Goal: Task Accomplishment & Management: Use online tool/utility

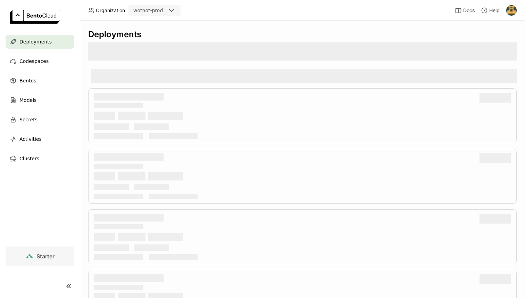
click at [164, 13] on div "wotnot-prod" at bounding box center [148, 11] width 38 height 10
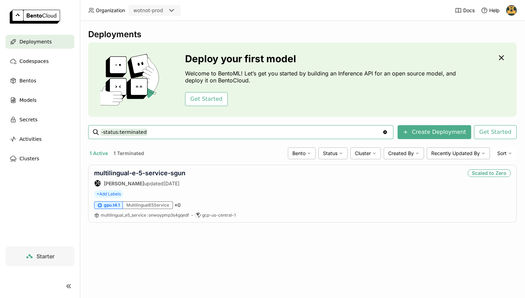
click at [172, 9] on icon at bounding box center [172, 10] width 8 height 8
click at [217, 16] on header "Organization wotnot-prod Docs Help" at bounding box center [262, 10] width 525 height 21
click at [165, 173] on link "multilingual-e-5-service-sgun" at bounding box center [139, 172] width 91 height 7
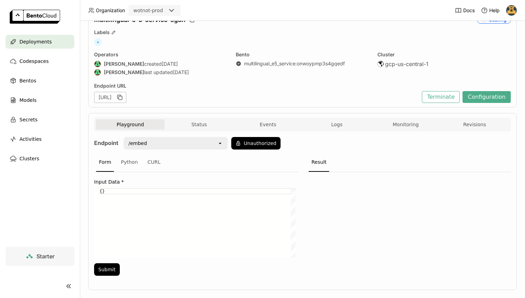
scroll to position [44, 0]
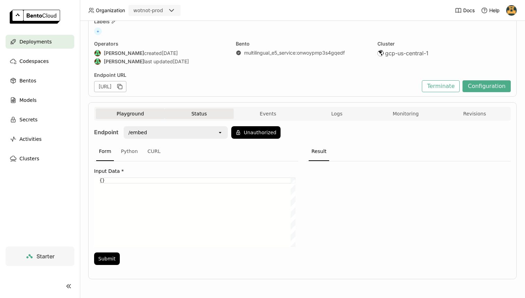
click at [198, 110] on button "Status" at bounding box center [199, 113] width 69 height 10
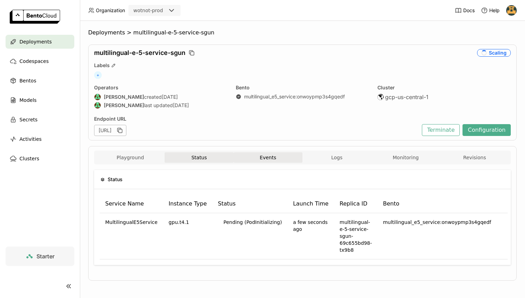
click at [274, 156] on button "Events" at bounding box center [268, 157] width 69 height 10
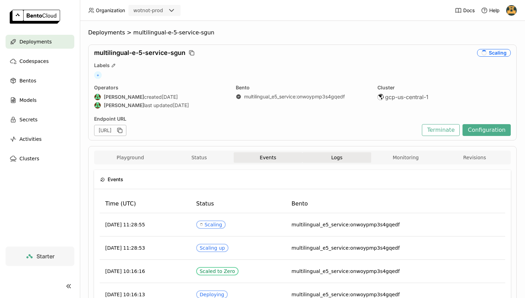
click at [332, 155] on span "Logs" at bounding box center [337, 157] width 11 height 6
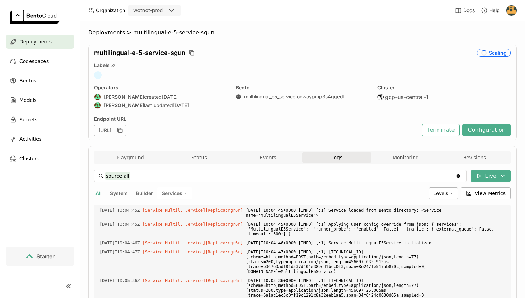
scroll to position [1653, 0]
click at [390, 158] on button "Monitoring" at bounding box center [406, 157] width 69 height 10
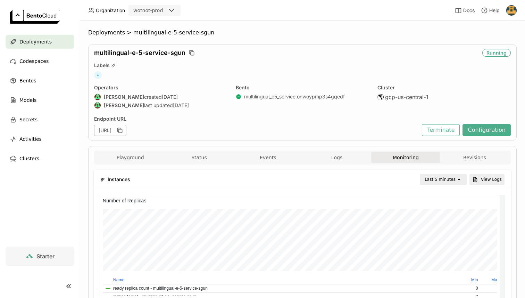
click at [437, 181] on div "Last 5 minutes" at bounding box center [440, 179] width 31 height 7
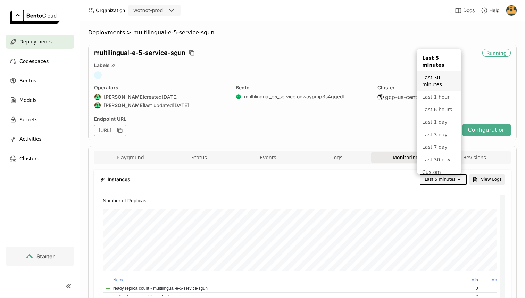
click at [429, 87] on div "Last 30 minutes" at bounding box center [440, 81] width 34 height 14
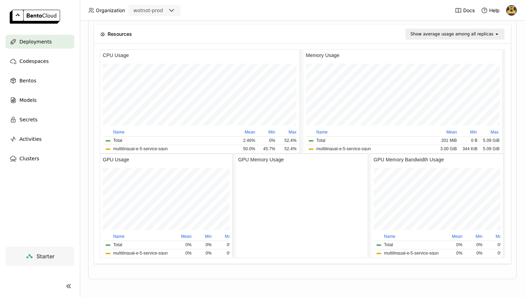
scroll to position [101, 130]
click at [40, 40] on span "Deployments" at bounding box center [35, 42] width 32 height 8
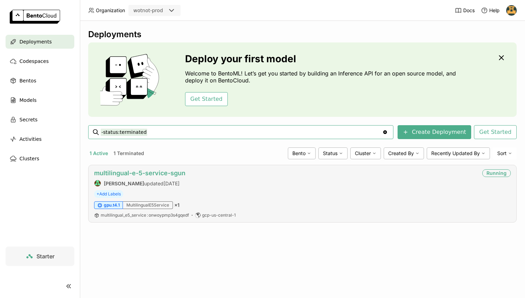
click at [130, 172] on link "multilingual-e-5-service-sgun" at bounding box center [139, 172] width 91 height 7
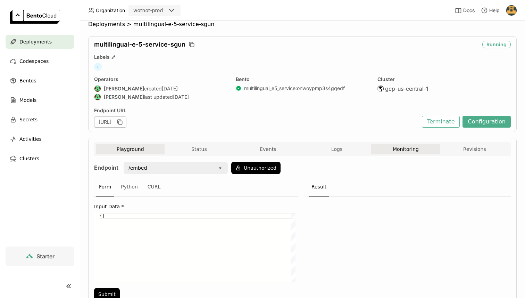
click at [401, 151] on button "Monitoring" at bounding box center [406, 149] width 69 height 10
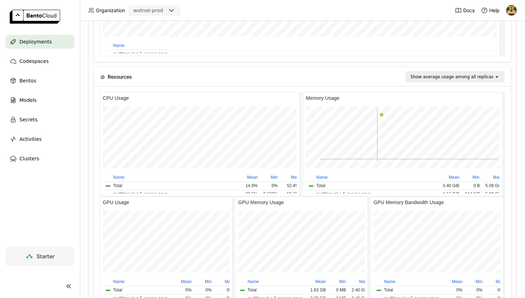
scroll to position [635, 0]
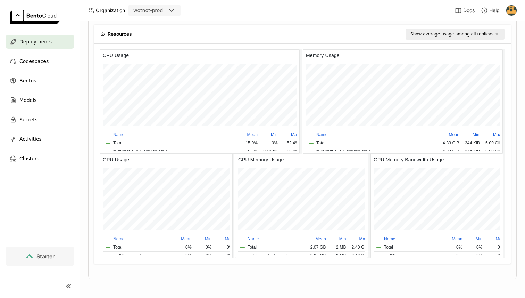
click at [107, 160] on h6 "GPU Usage" at bounding box center [116, 160] width 32 height 8
click at [110, 56] on h6 "CPU Usage" at bounding box center [116, 55] width 32 height 8
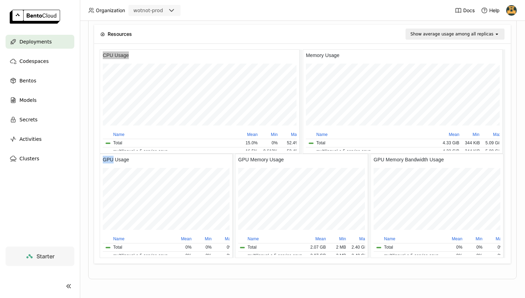
click at [117, 161] on h6 "GPU Usage" at bounding box center [116, 160] width 32 height 8
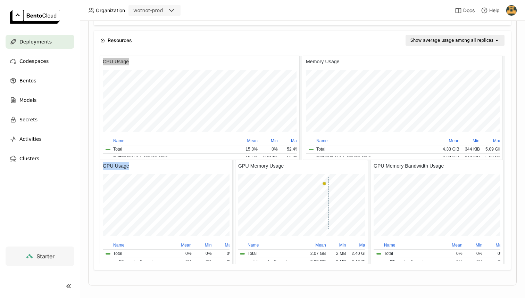
scroll to position [630, 0]
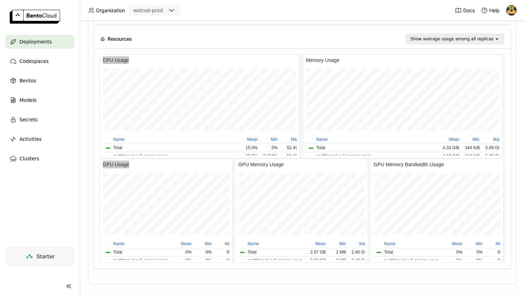
click at [452, 38] on div "Show average usage among all replicas" at bounding box center [452, 38] width 83 height 7
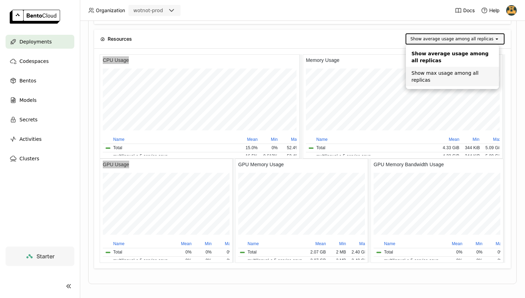
click at [414, 72] on div "Show max usage among all replicas" at bounding box center [453, 77] width 82 height 14
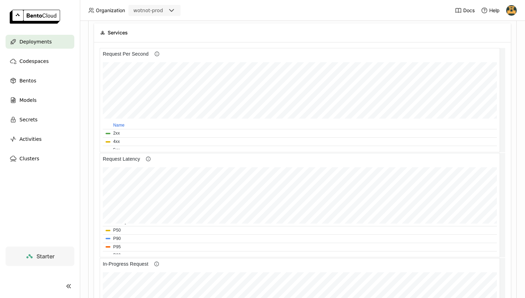
scroll to position [0, 0]
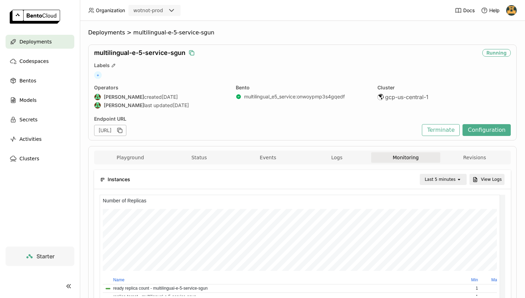
click at [192, 53] on icon "button" at bounding box center [191, 52] width 7 height 7
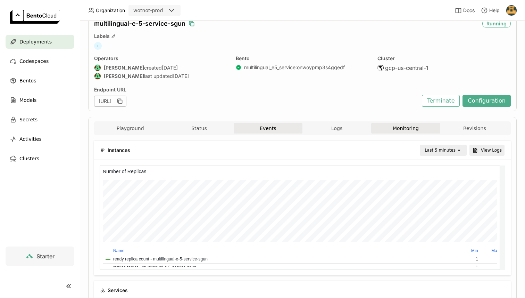
scroll to position [33, 0]
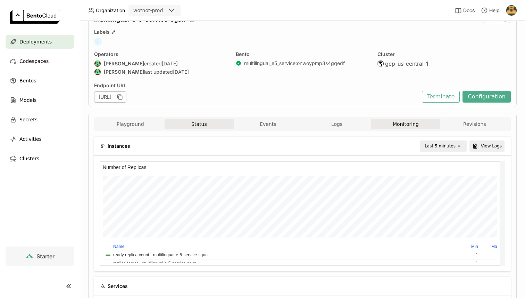
click at [195, 129] on button "Status" at bounding box center [199, 124] width 69 height 10
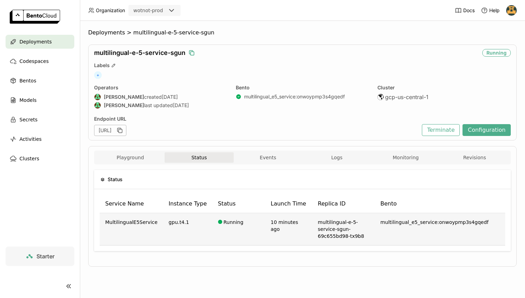
click at [170, 222] on td "gpu.t4.1" at bounding box center [187, 229] width 49 height 32
copy td "gpu.t4.1"
click at [225, 223] on td "Running" at bounding box center [239, 229] width 53 height 32
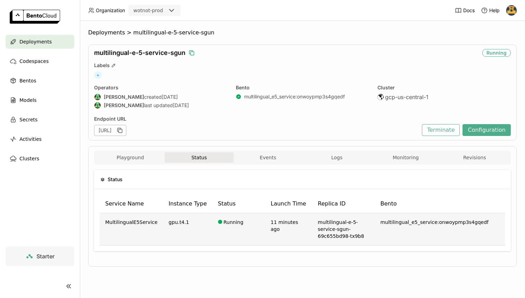
click at [225, 223] on td "Running" at bounding box center [239, 229] width 53 height 32
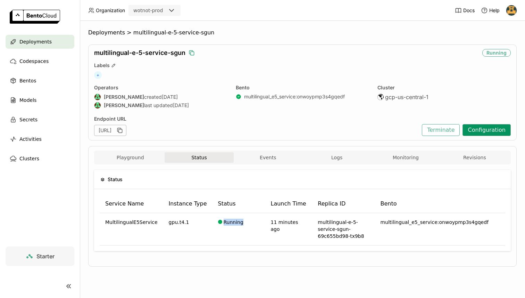
click at [485, 128] on button "Configuration" at bounding box center [487, 130] width 48 height 12
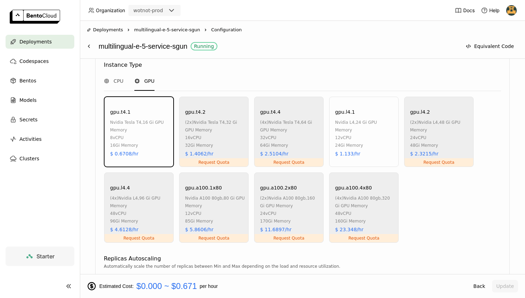
scroll to position [322, 0]
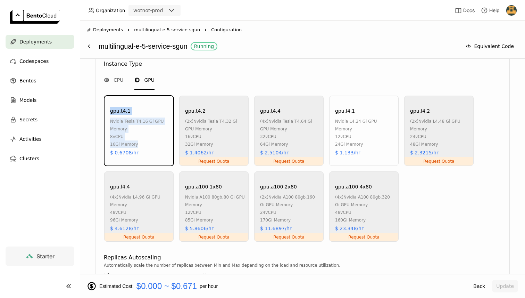
drag, startPoint x: 141, startPoint y: 152, endPoint x: 110, endPoint y: 112, distance: 51.3
click at [110, 112] on div "gpu.t4.1 nvidia tesla t4 , 16 Gi GPU Memory 8 vCPU 16Gi Memory $ 0.6708/hr" at bounding box center [139, 131] width 70 height 70
copy div "gpu.t4.1 nvidia tesla t4 , 16 Gi GPU Memory 8 vCPU 16Gi Memory"
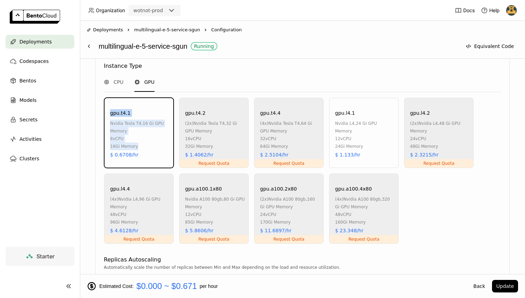
scroll to position [431, 0]
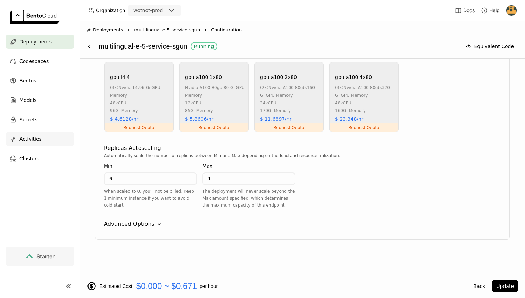
click at [31, 142] on span "Activities" at bounding box center [30, 139] width 22 height 8
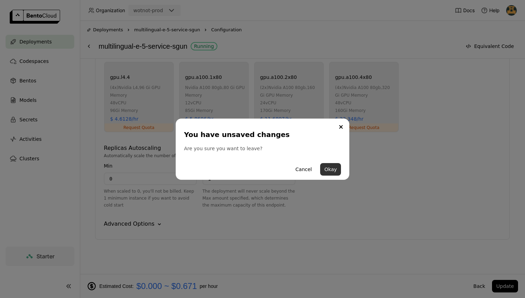
click at [333, 168] on button "Okay" at bounding box center [330, 169] width 21 height 13
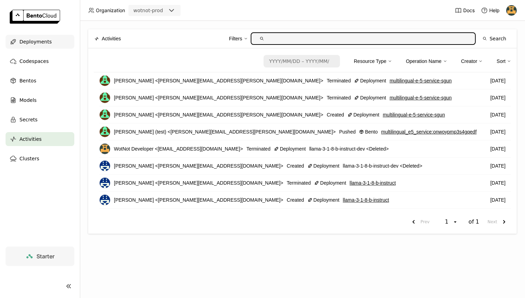
click at [38, 43] on span "Deployments" at bounding box center [35, 42] width 32 height 8
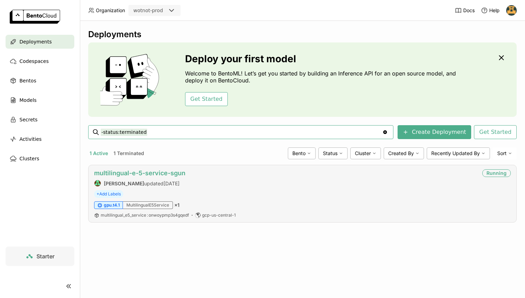
click at [156, 172] on link "multilingual-e-5-service-sgun" at bounding box center [139, 172] width 91 height 7
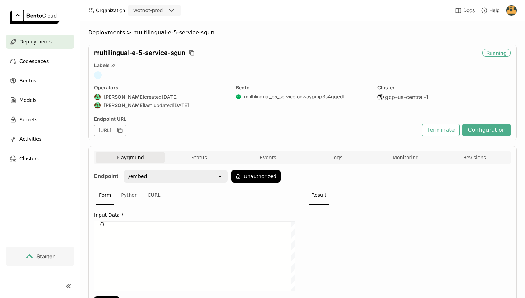
click at [129, 90] on div "Operators" at bounding box center [160, 87] width 133 height 6
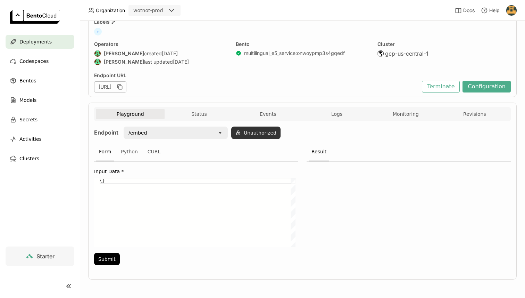
scroll to position [44, 0]
click at [402, 112] on button "Monitoring" at bounding box center [406, 113] width 69 height 10
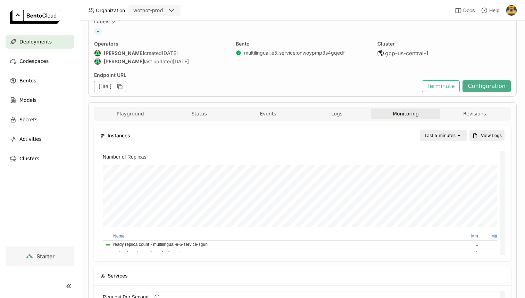
scroll to position [6, 6]
click at [439, 135] on div "Last 5 minutes" at bounding box center [440, 135] width 31 height 7
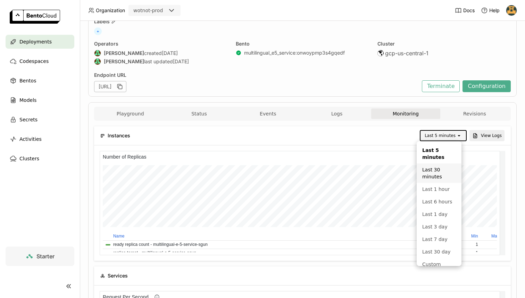
click at [437, 175] on div "Last 30 minutes" at bounding box center [440, 173] width 34 height 14
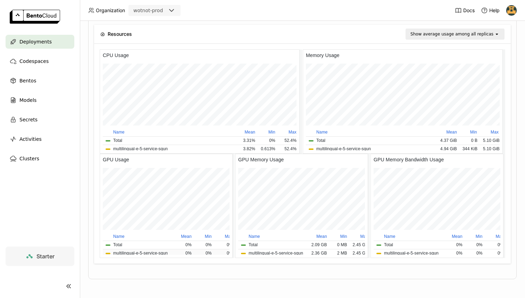
click at [164, 250] on button "multilingual-e-5-service-sgun" at bounding box center [140, 253] width 55 height 7
click at [442, 36] on div "Show average usage among all replicas" at bounding box center [452, 34] width 83 height 7
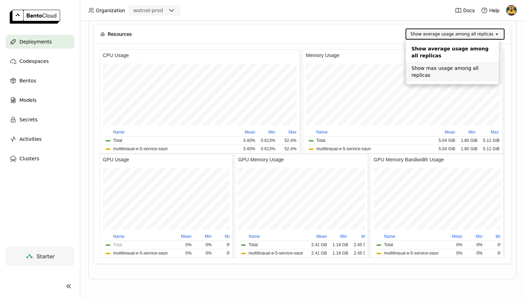
click at [442, 71] on div "Show max usage among all replicas" at bounding box center [453, 72] width 82 height 14
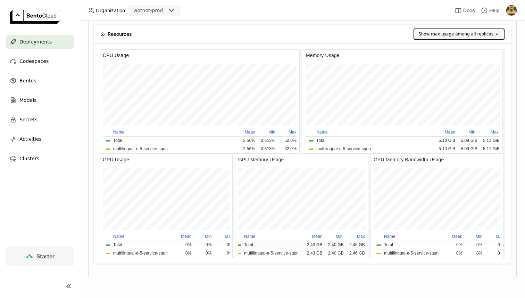
scroll to position [0, 15]
click at [457, 31] on div "Show max usage among all replicas" at bounding box center [456, 34] width 75 height 7
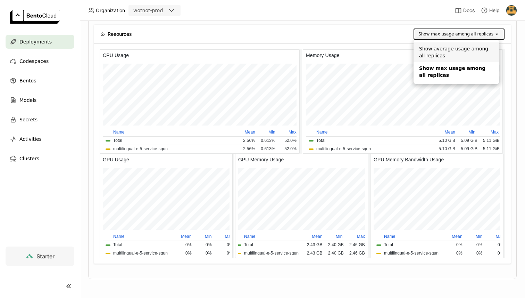
click at [455, 50] on div "Show average usage among all replicas" at bounding box center [456, 52] width 75 height 14
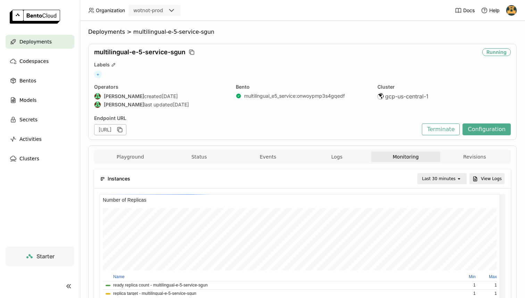
scroll to position [0, 0]
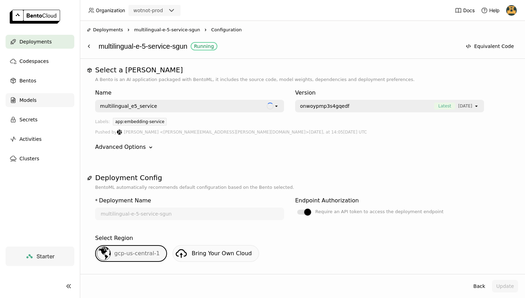
click at [30, 102] on span "Models" at bounding box center [27, 100] width 17 height 8
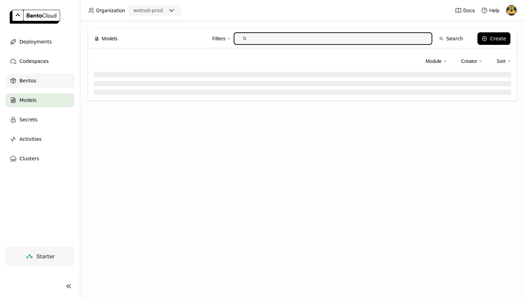
click at [30, 75] on div "Bentos" at bounding box center [40, 81] width 69 height 14
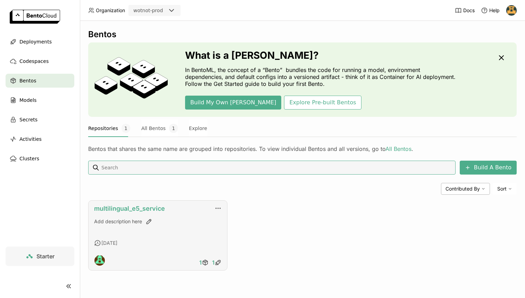
click at [147, 210] on link "multilingual_e5_service" at bounding box center [129, 208] width 71 height 7
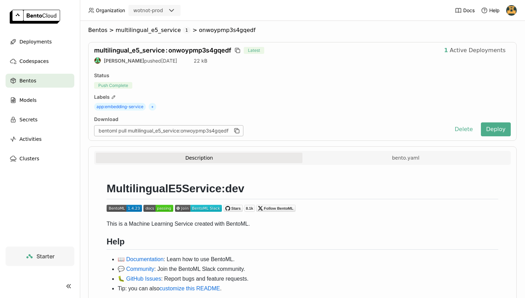
scroll to position [37, 0]
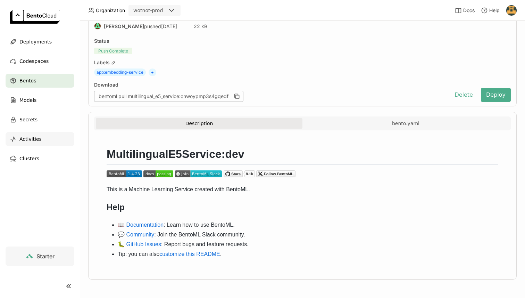
click at [30, 137] on span "Activities" at bounding box center [30, 139] width 22 height 8
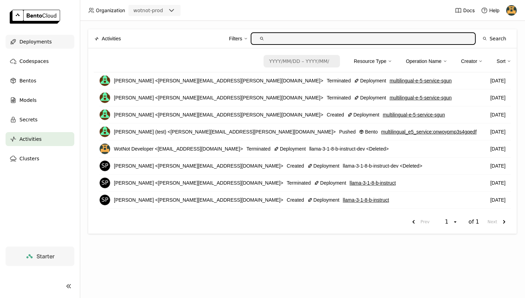
click at [43, 40] on span "Deployments" at bounding box center [35, 42] width 32 height 8
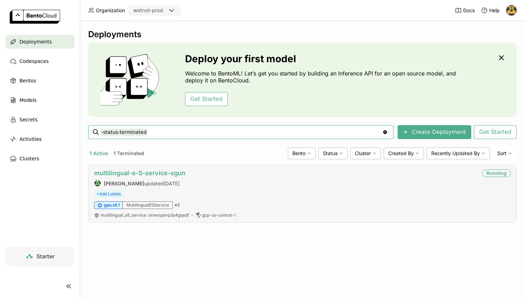
click at [136, 170] on link "multilingual-e-5-service-sgun" at bounding box center [139, 172] width 91 height 7
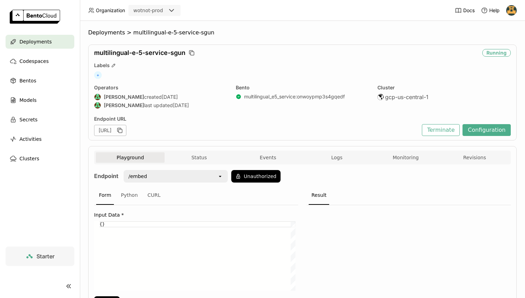
scroll to position [44, 0]
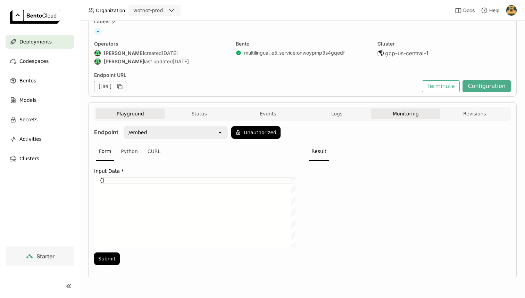
click at [402, 117] on button "Monitoring" at bounding box center [406, 113] width 69 height 10
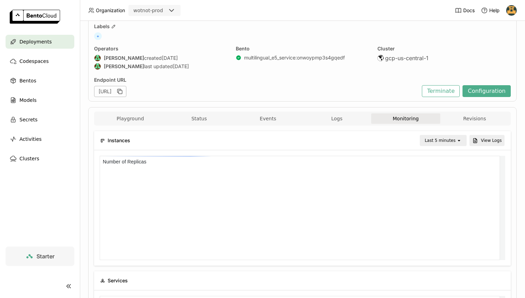
scroll to position [57, 0]
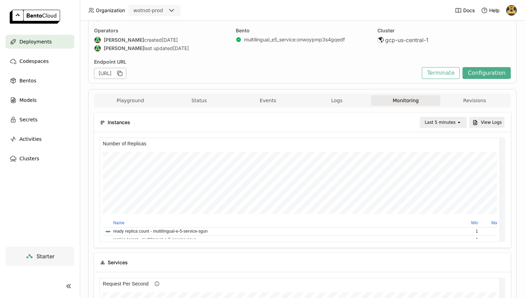
click at [443, 122] on div "Last 5 minutes" at bounding box center [440, 122] width 31 height 7
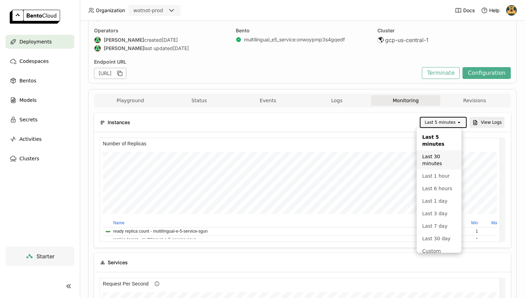
click at [440, 157] on div "Last 30 minutes" at bounding box center [440, 160] width 34 height 14
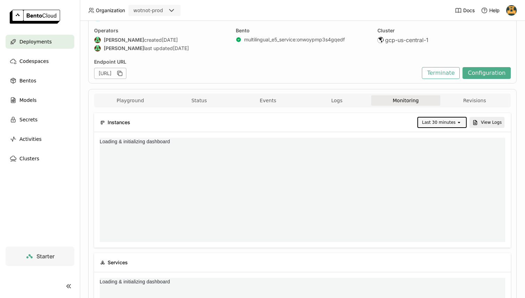
scroll to position [0, 0]
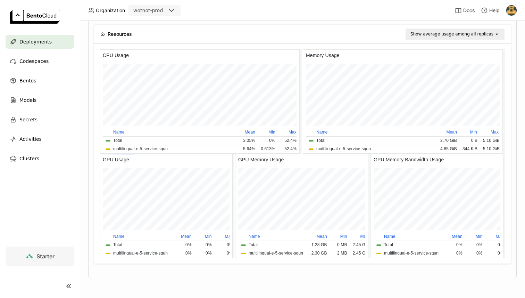
click at [502, 253] on div at bounding box center [302, 154] width 417 height 220
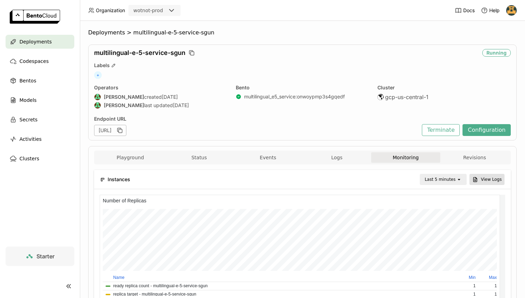
click at [490, 177] on button "View Logs" at bounding box center [487, 179] width 35 height 11
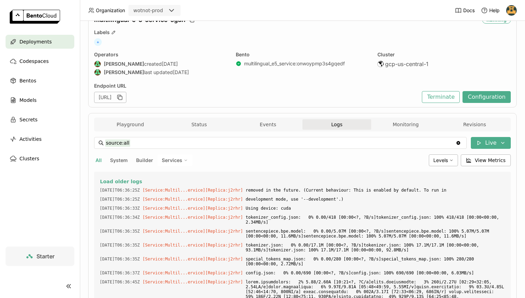
scroll to position [96, 0]
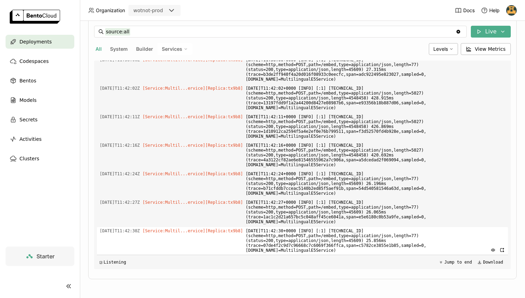
click at [276, 236] on span "[DATE]T11:42:30+0000 [INFO] [:1] [TECHNICAL_ID] (scheme=http,method=POST,path=/…" at bounding box center [376, 240] width 260 height 27
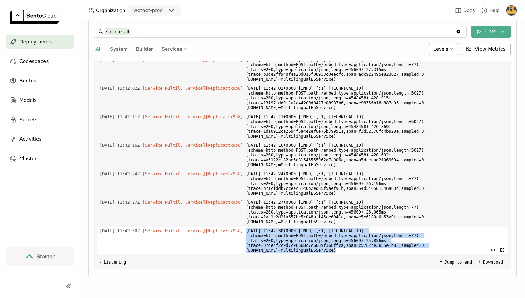
click at [276, 236] on span "[DATE]T11:42:30+0000 [INFO] [:1] [TECHNICAL_ID] (scheme=http,method=POST,path=/…" at bounding box center [376, 240] width 260 height 27
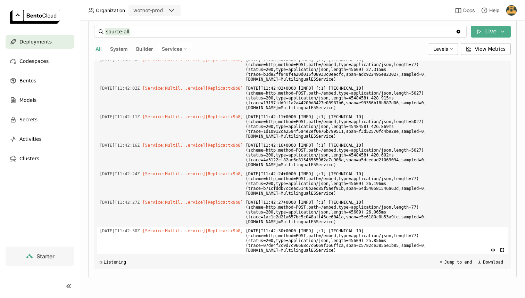
click at [276, 236] on span "[DATE]T11:42:30+0000 [INFO] [:1] [TECHNICAL_ID] (scheme=http,method=POST,path=/…" at bounding box center [376, 240] width 260 height 27
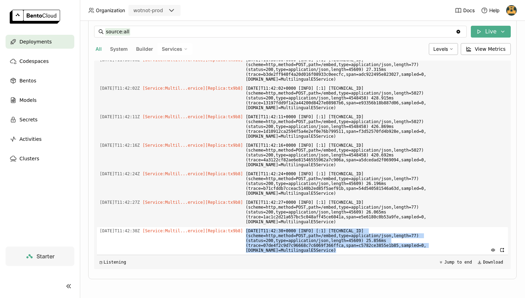
click at [297, 235] on span "[DATE]T11:42:30+0000 [INFO] [:1] [TECHNICAL_ID] (scheme=http,method=POST,path=/…" at bounding box center [376, 240] width 260 height 27
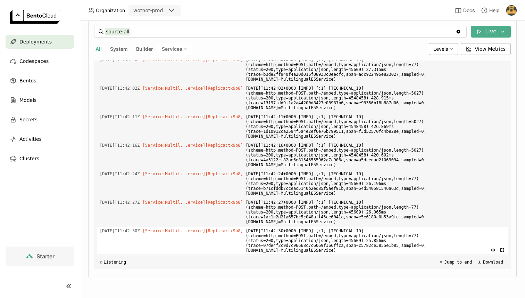
click at [297, 235] on span "[DATE]T11:42:30+0000 [INFO] [:1] [TECHNICAL_ID] (scheme=http,method=POST,path=/…" at bounding box center [376, 240] width 260 height 27
click at [319, 235] on span "[DATE]T11:42:30+0000 [INFO] [:1] [TECHNICAL_ID] (scheme=http,method=POST,path=/…" at bounding box center [376, 240] width 260 height 27
click at [367, 236] on span "[DATE]T11:42:30+0000 [INFO] [:1] [TECHNICAL_ID] (scheme=http,method=POST,path=/…" at bounding box center [376, 240] width 260 height 27
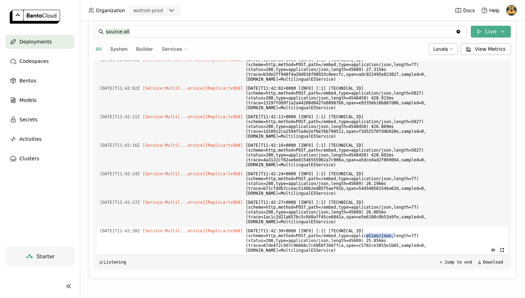
click at [367, 236] on span "[DATE]T11:42:30+0000 [INFO] [:1] [TECHNICAL_ID] (scheme=http,method=POST,path=/…" at bounding box center [376, 240] width 260 height 27
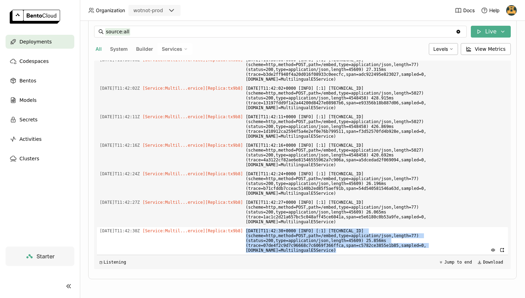
click at [313, 239] on span "[DATE]T11:42:30+0000 [INFO] [:1] [TECHNICAL_ID] (scheme=http,method=POST,path=/…" at bounding box center [376, 240] width 260 height 27
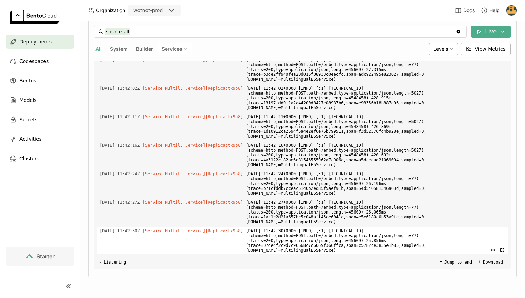
click at [313, 239] on span "[DATE]T11:42:30+0000 [INFO] [:1] [TECHNICAL_ID] (scheme=http,method=POST,path=/…" at bounding box center [376, 240] width 260 height 27
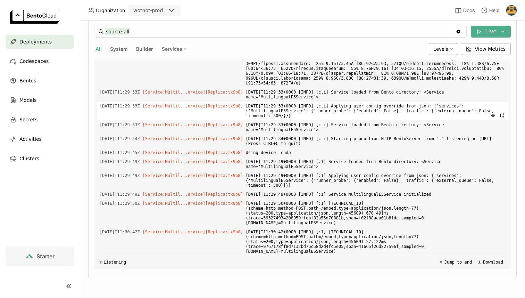
click at [303, 120] on span "[DATE]T11:29:33+0000 [INFO] [cli] Applying user config override from json: {'se…" at bounding box center [376, 110] width 260 height 17
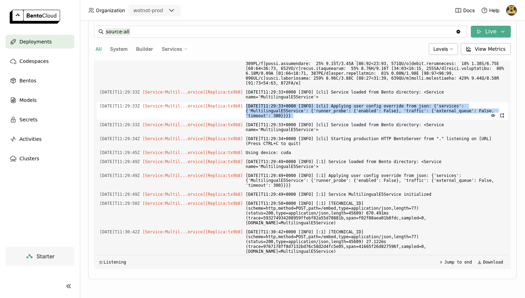
click at [303, 120] on span "[DATE]T11:29:33+0000 [INFO] [cli] Applying user config override from json: {'se…" at bounding box center [376, 110] width 260 height 17
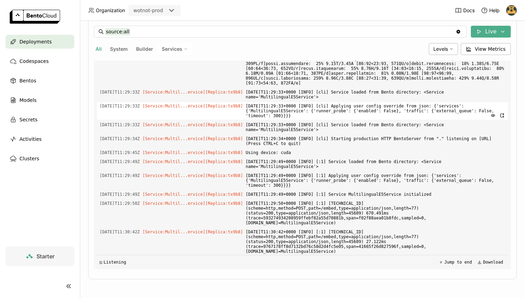
click at [303, 120] on span "[DATE]T11:29:33+0000 [INFO] [cli] Applying user config override from json: {'se…" at bounding box center [376, 110] width 260 height 17
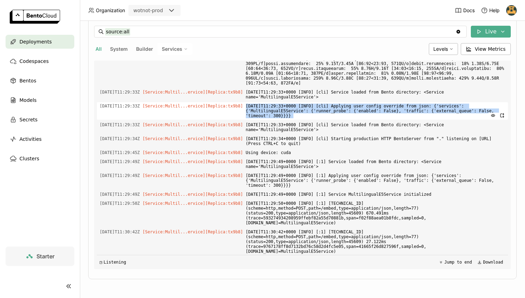
click at [303, 120] on span "[DATE]T11:29:33+0000 [INFO] [cli] Applying user config override from json: {'se…" at bounding box center [376, 110] width 260 height 17
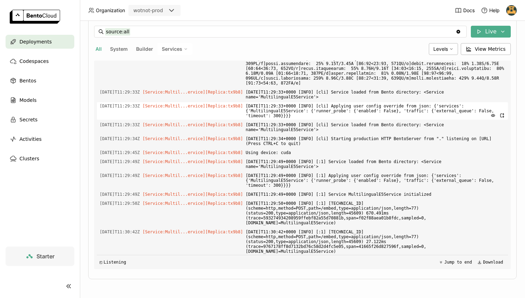
click at [303, 120] on span "[DATE]T11:29:33+0000 [INFO] [cli] Applying user config override from json: {'se…" at bounding box center [376, 110] width 260 height 17
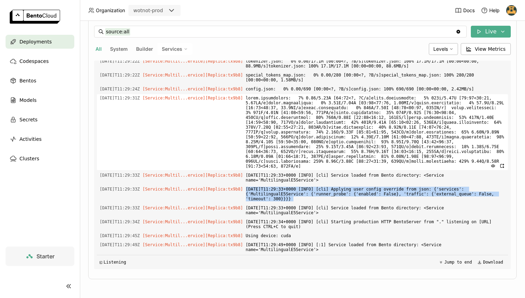
click at [285, 145] on span at bounding box center [376, 132] width 260 height 76
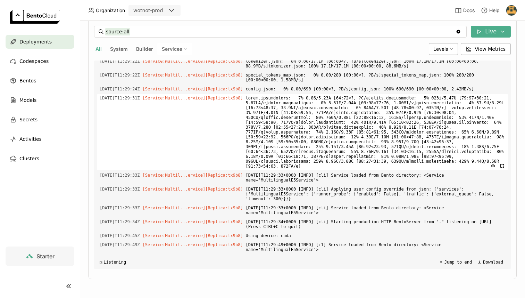
click at [285, 145] on span at bounding box center [376, 132] width 260 height 76
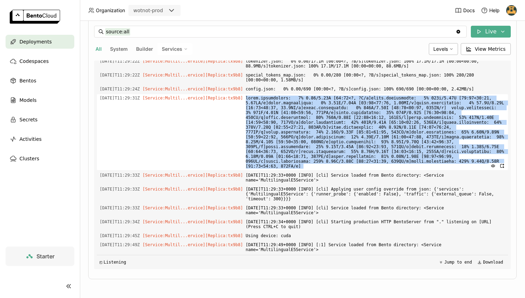
click at [285, 145] on span at bounding box center [376, 132] width 260 height 76
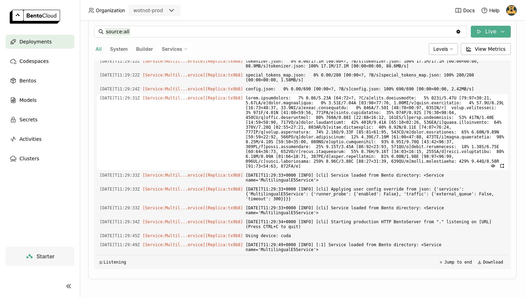
click at [285, 145] on span at bounding box center [376, 132] width 260 height 76
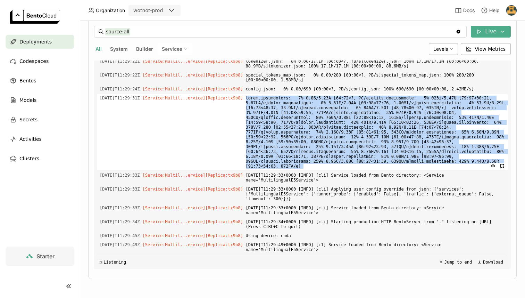
click at [285, 145] on span at bounding box center [376, 132] width 260 height 76
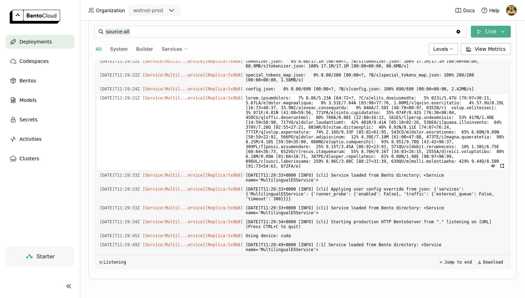
click at [285, 145] on span at bounding box center [376, 132] width 260 height 76
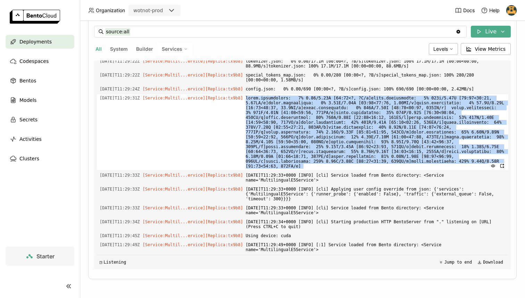
click at [285, 145] on span at bounding box center [376, 132] width 260 height 76
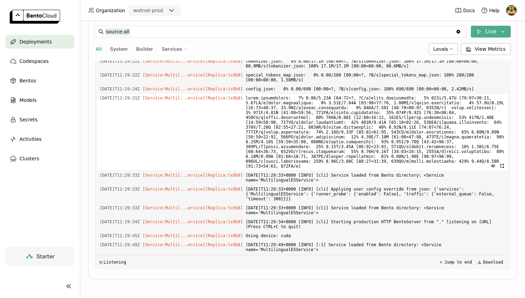
click at [285, 145] on span at bounding box center [376, 132] width 260 height 76
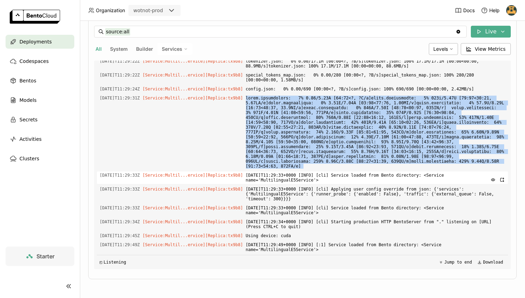
click at [140, 179] on span "[DATE]T11:29:33Z" at bounding box center [120, 175] width 40 height 8
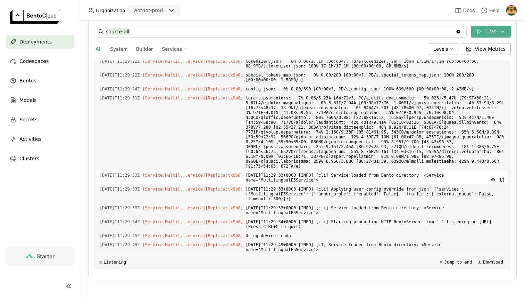
click at [140, 179] on span "[DATE]T11:29:33Z" at bounding box center [120, 175] width 40 height 8
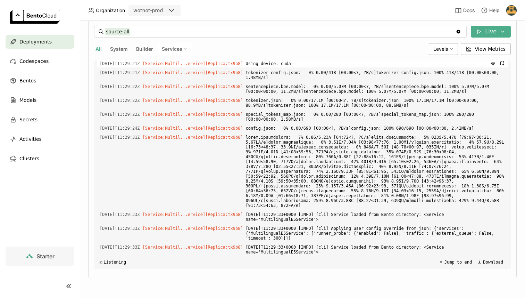
click at [273, 67] on span "Using device: cuda" at bounding box center [376, 64] width 260 height 8
click at [295, 67] on span "Using device: cuda" at bounding box center [376, 64] width 260 height 8
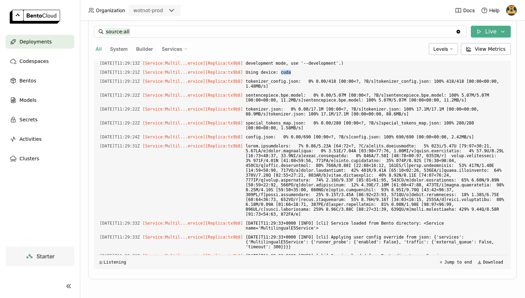
click at [336, 40] on span "$PORT is set! Overriding $BENTOML_PORT with $PORT (3000)" at bounding box center [376, 36] width 260 height 8
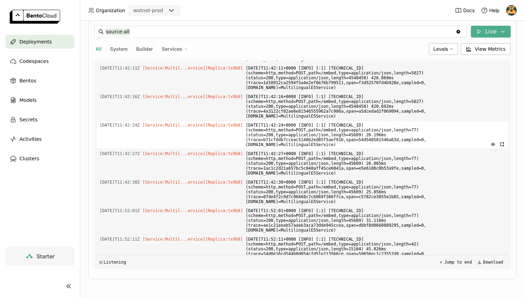
scroll to position [1816, 0]
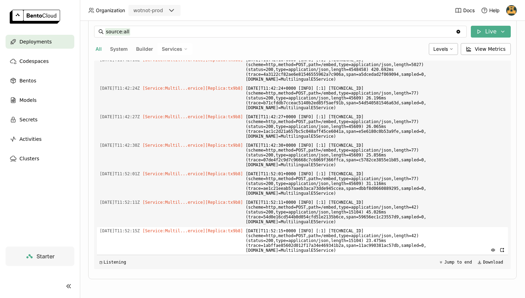
click at [342, 235] on span "[DATE]T11:52:15+0000 [INFO] [:1] [TECHNICAL_ID] (scheme=http,method=POST,path=/…" at bounding box center [376, 240] width 260 height 27
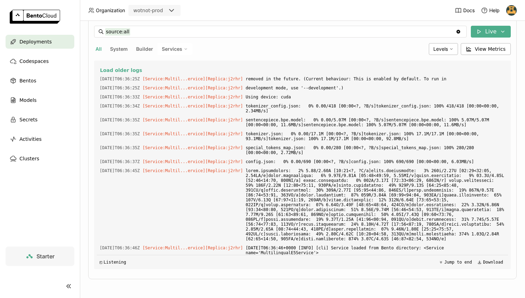
scroll to position [0, 0]
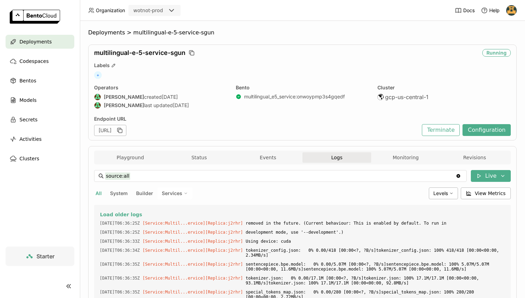
click at [121, 194] on span "System" at bounding box center [119, 193] width 18 height 6
type input "source:system"
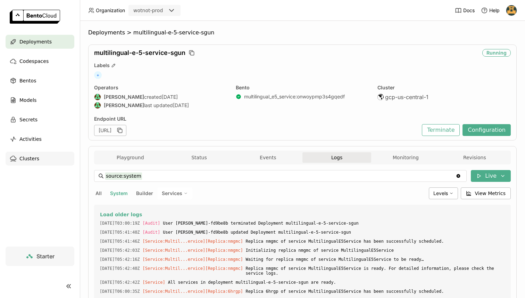
click at [28, 160] on span "Clusters" at bounding box center [29, 158] width 20 height 8
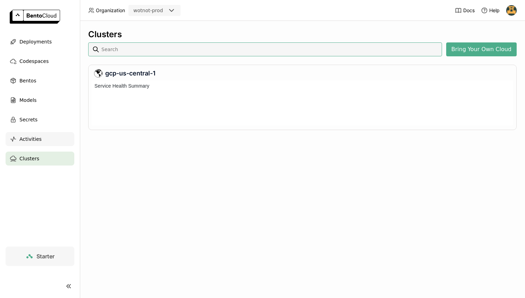
scroll to position [42, 419]
click at [34, 137] on span "Activities" at bounding box center [30, 139] width 22 height 8
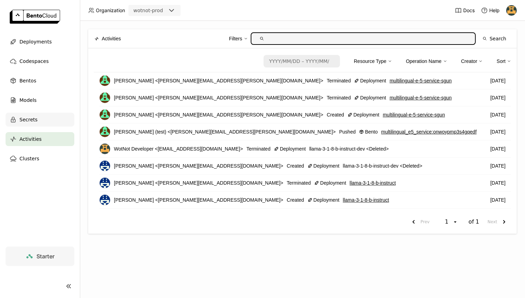
click at [30, 122] on span "Secrets" at bounding box center [28, 119] width 18 height 8
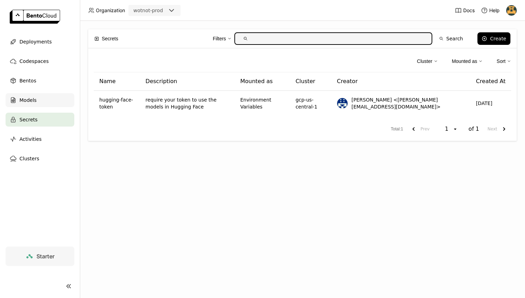
click at [29, 100] on span "Models" at bounding box center [27, 100] width 17 height 8
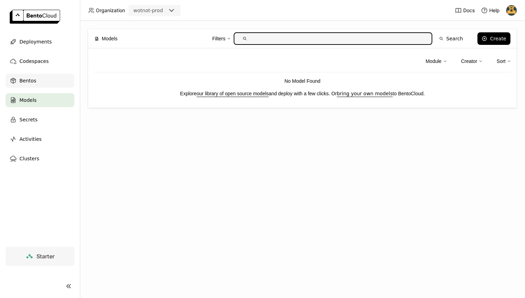
click at [26, 75] on div "Bentos" at bounding box center [40, 81] width 69 height 14
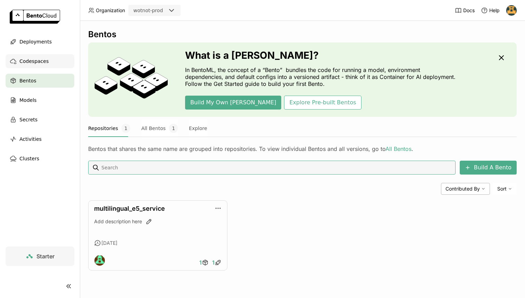
click at [29, 64] on span "Codespaces" at bounding box center [33, 61] width 29 height 8
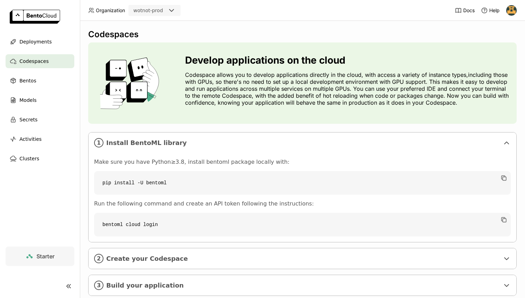
scroll to position [17, 0]
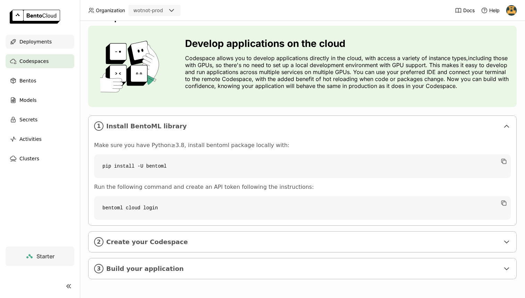
click at [31, 42] on span "Deployments" at bounding box center [35, 42] width 32 height 8
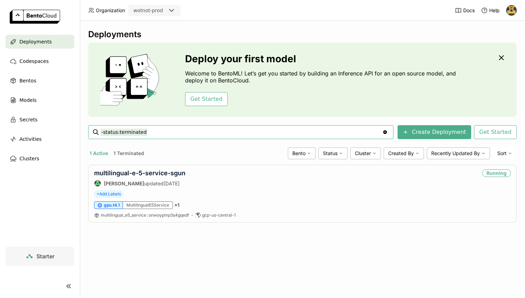
click at [511, 11] on img at bounding box center [512, 10] width 10 height 10
click at [498, 36] on span "Billing" at bounding box center [495, 36] width 13 height 6
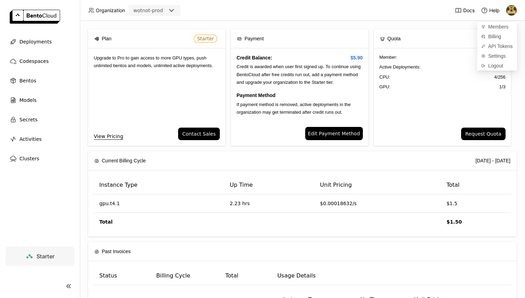
click at [259, 102] on span "If payment method is removed, active deployments in the organization may get te…" at bounding box center [294, 108] width 114 height 13
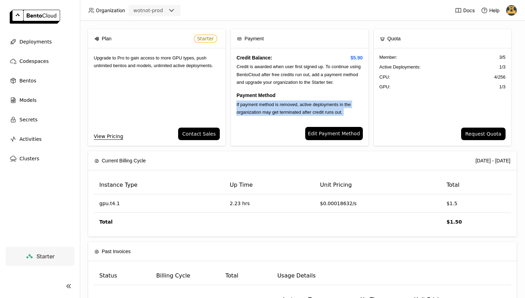
click at [255, 75] on span "Credit is awarded when user first signed up. To continue using BentoCloud after…" at bounding box center [299, 74] width 124 height 21
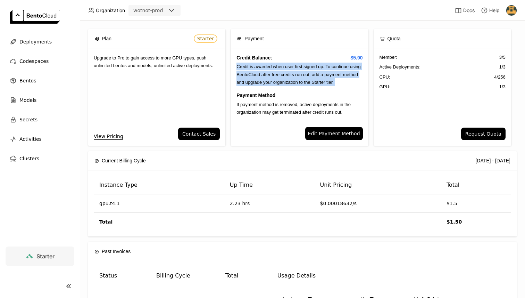
click at [143, 61] on div "Upgrade to Pro to gain access to more GPU types, push unlimited bentos and mode…" at bounding box center [156, 87] width 137 height 79
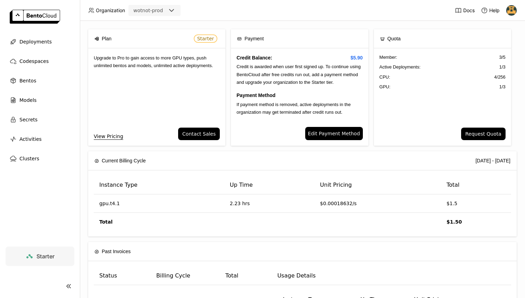
click at [143, 61] on div "Upgrade to Pro to gain access to more GPU types, push unlimited bentos and mode…" at bounding box center [156, 87] width 137 height 79
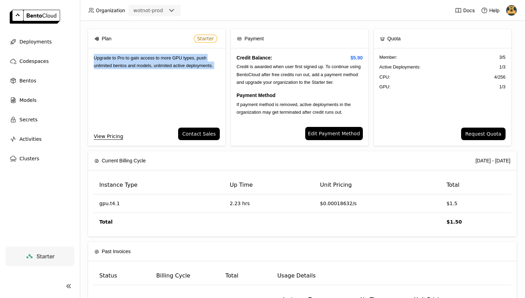
click at [143, 61] on div "Upgrade to Pro to gain access to more GPU types, push unlimited bentos and mode…" at bounding box center [156, 87] width 137 height 79
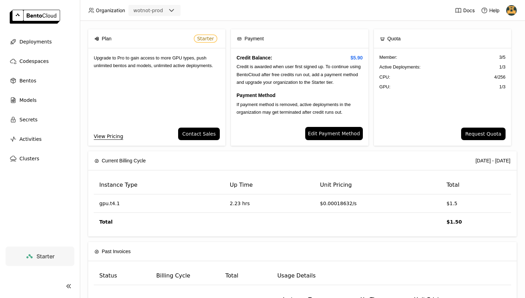
click at [143, 61] on div "Upgrade to Pro to gain access to more GPU types, push unlimited bentos and mode…" at bounding box center [156, 87] width 137 height 79
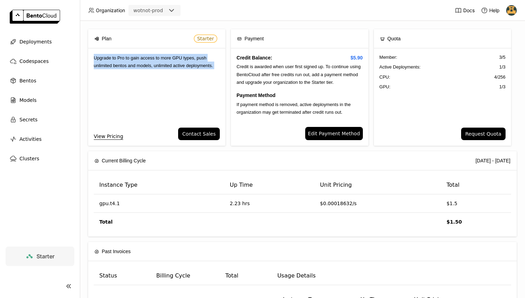
click at [162, 66] on span "Upgrade to Pro to gain access to more GPU types, push unlimited bentos and mode…" at bounding box center [153, 61] width 119 height 13
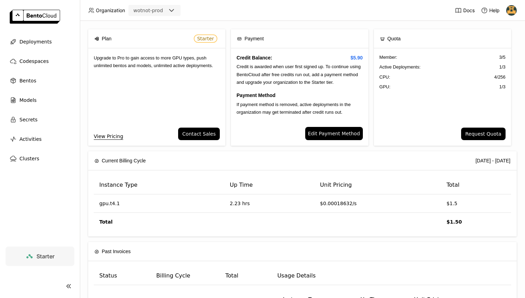
click at [162, 66] on span "Upgrade to Pro to gain access to more GPU types, push unlimited bentos and mode…" at bounding box center [153, 61] width 119 height 13
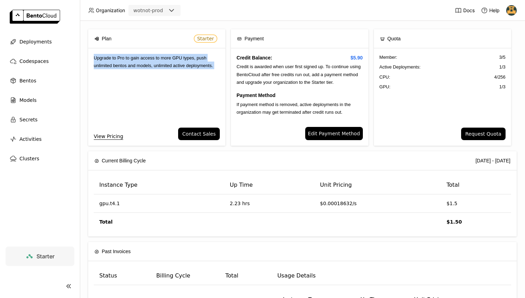
click at [162, 66] on span "Upgrade to Pro to gain access to more GPU types, push unlimited bentos and mode…" at bounding box center [153, 61] width 119 height 13
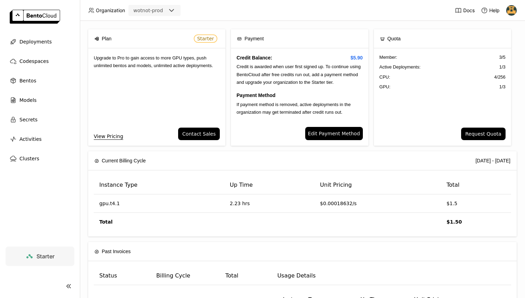
click at [162, 66] on span "Upgrade to Pro to gain access to more GPU types, push unlimited bentos and mode…" at bounding box center [153, 61] width 119 height 13
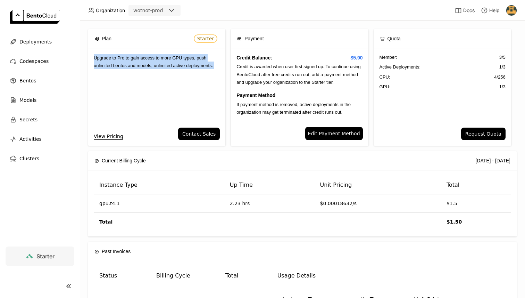
click at [495, 77] on span "4 / 256" at bounding box center [500, 77] width 11 height 7
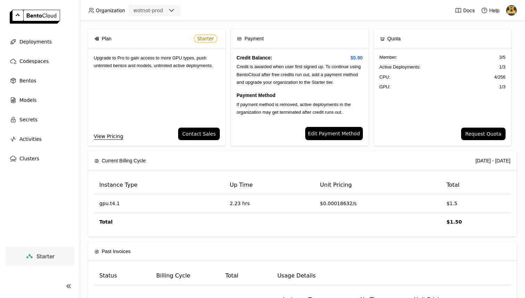
click at [495, 77] on span "4 / 256" at bounding box center [500, 77] width 11 height 7
click at [108, 138] on link "View Pricing" at bounding box center [109, 136] width 30 height 8
click at [465, 11] on span "Docs" at bounding box center [469, 10] width 11 height 6
click at [511, 9] on img at bounding box center [512, 10] width 10 height 10
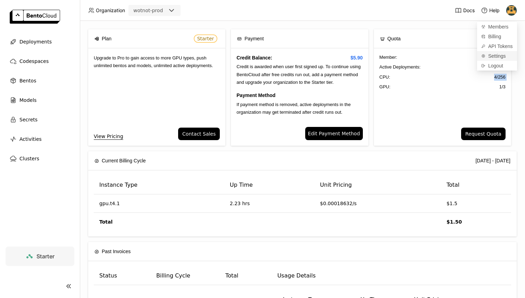
click at [495, 54] on span "Settings" at bounding box center [498, 56] width 18 height 6
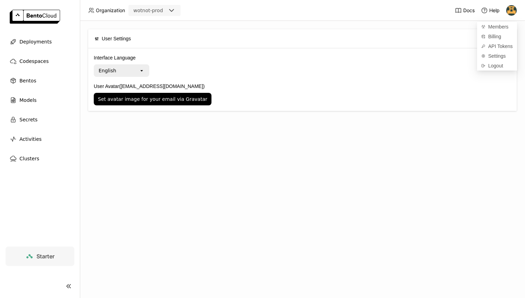
click at [247, 143] on div "User Settings Interface Language English open User Avatar (dev@wotnot.io) Set a…" at bounding box center [303, 159] width 446 height 277
click at [40, 40] on span "Deployments" at bounding box center [35, 42] width 32 height 8
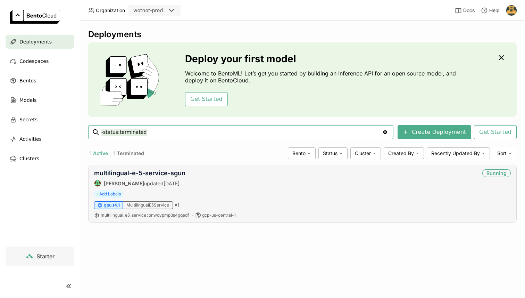
click at [146, 205] on div "MultilingualE5Service" at bounding box center [148, 205] width 50 height 8
click at [138, 171] on link "multilingual-e-5-service-sgun" at bounding box center [139, 172] width 91 height 7
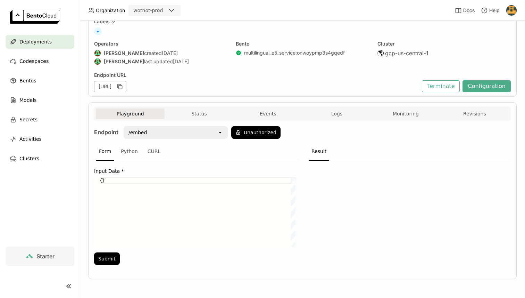
click at [193, 201] on div "{}" at bounding box center [198, 212] width 196 height 70
click at [99, 177] on div "Input Data * {} {} Submit" at bounding box center [196, 215] width 204 height 108
click at [108, 180] on div "{}" at bounding box center [198, 212] width 196 height 70
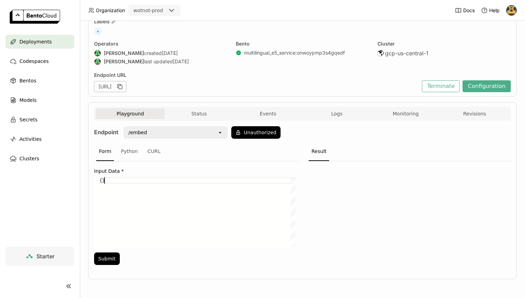
type textarea "{"
paste textarea "{ "texts": ["Hello world"] }"
type textarea "{ "texts": ["Hello world"] }"
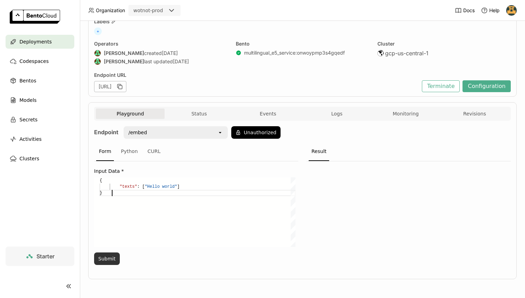
click at [104, 260] on button "Submit" at bounding box center [107, 258] width 26 height 13
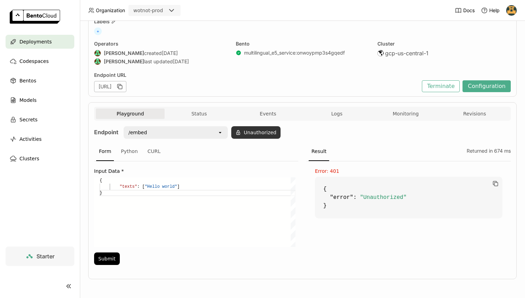
click at [260, 131] on button "Unauthorized" at bounding box center [255, 132] width 49 height 13
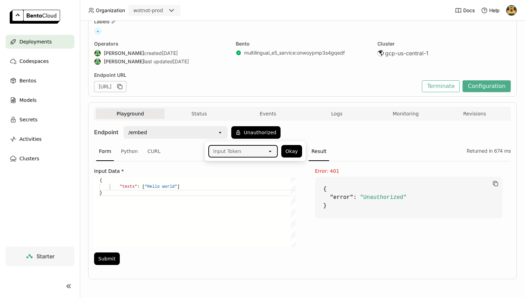
click at [244, 155] on div "Input Token" at bounding box center [238, 151] width 58 height 11
paste input "d359i15uvajkej8ltm0g"
type input "d359i15uvajkej8ltm0g"
click at [290, 153] on button "Okay" at bounding box center [292, 151] width 21 height 13
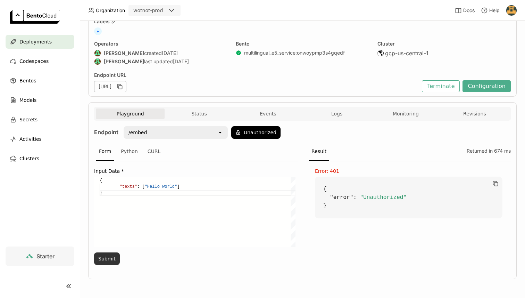
click at [107, 257] on button "Submit" at bounding box center [107, 258] width 26 height 13
click at [251, 130] on button "Unauthorized" at bounding box center [255, 132] width 49 height 13
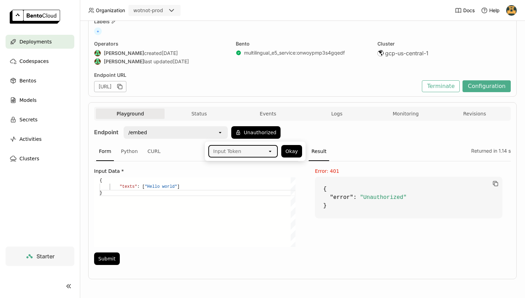
click at [242, 155] on div "Input Token" at bounding box center [238, 151] width 58 height 11
click at [271, 149] on icon "open" at bounding box center [271, 151] width 6 height 6
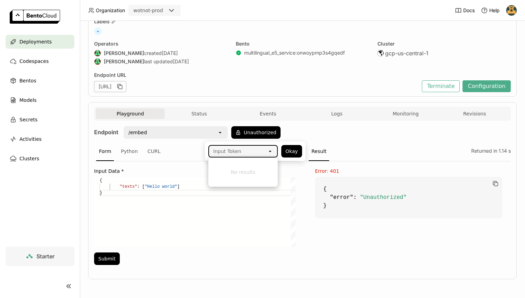
click at [247, 150] on div "Input Token" at bounding box center [238, 151] width 58 height 11
click at [291, 150] on button "Okay" at bounding box center [292, 151] width 21 height 13
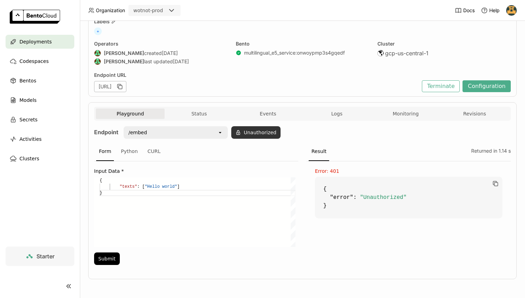
click at [261, 132] on button "Unauthorized" at bounding box center [255, 132] width 49 height 13
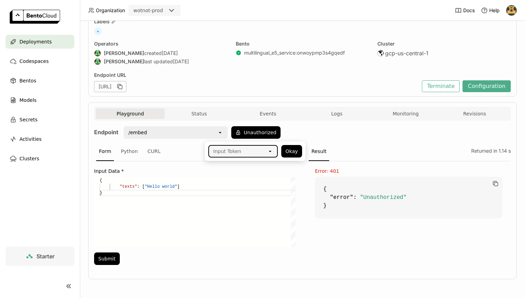
click at [242, 153] on div "Input Token" at bounding box center [238, 151] width 58 height 11
type input "a"
paste input "d359i15uvajkej8ltm0g"
type input "d359i15uvajkej8ltm0g"
click at [266, 151] on icon "Clear value" at bounding box center [264, 150] width 3 height 3
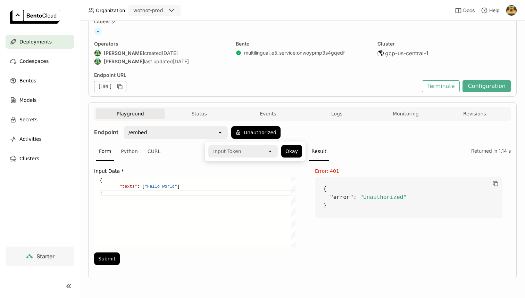
click at [275, 151] on div "open" at bounding box center [273, 151] width 10 height 11
click at [349, 226] on div "Error: 401 { "error" : "Unauthorized" }" at bounding box center [409, 215] width 204 height 108
click at [133, 150] on div "Python" at bounding box center [129, 151] width 23 height 19
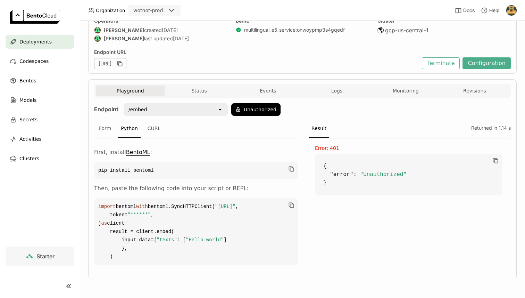
scroll to position [102, 0]
click at [148, 212] on span ""******"" at bounding box center [139, 215] width 23 height 6
click at [151, 205] on code "import bentoml with bentoml.SyncHTTPClient( "https://multilingual-e-5-service-s…" at bounding box center [196, 231] width 204 height 67
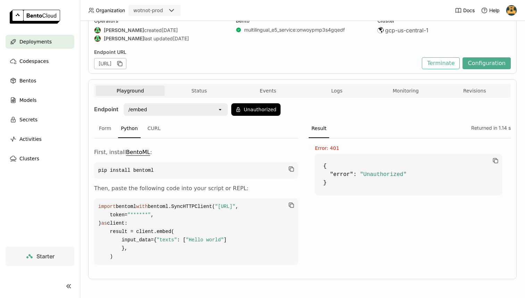
scroll to position [122, 0]
click at [147, 212] on span ""******"" at bounding box center [139, 215] width 23 height 6
click at [170, 198] on code "import bentoml with bentoml.SyncHTTPClient( "https://multilingual-e-5-service-s…" at bounding box center [196, 231] width 204 height 67
click at [137, 207] on code "import bentoml with bentoml.SyncHTTPClient( "https://multilingual-e-5-service-s…" at bounding box center [196, 231] width 204 height 67
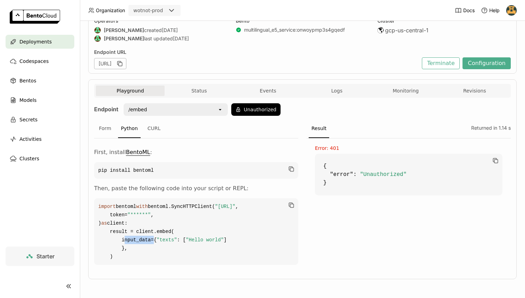
scroll to position [0, 0]
click at [159, 198] on code "import bentoml with bentoml.SyncHTTPClient( "https://multilingual-e-5-service-s…" at bounding box center [196, 231] width 204 height 67
click at [111, 119] on div "Form" at bounding box center [105, 128] width 18 height 19
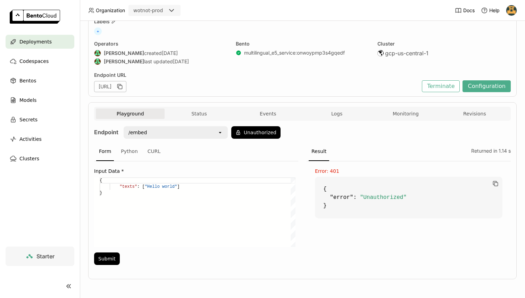
scroll to position [13, 0]
click at [146, 130] on div "/embed" at bounding box center [170, 132] width 93 height 11
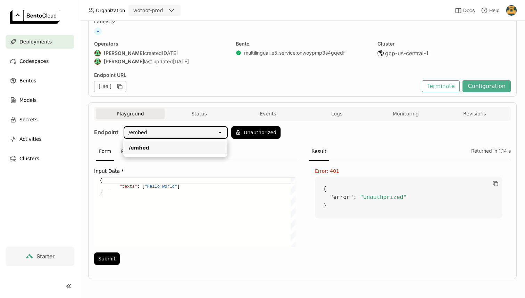
click at [169, 145] on div "/embed" at bounding box center [175, 147] width 93 height 7
click at [245, 130] on button "Unauthorized" at bounding box center [255, 132] width 49 height 13
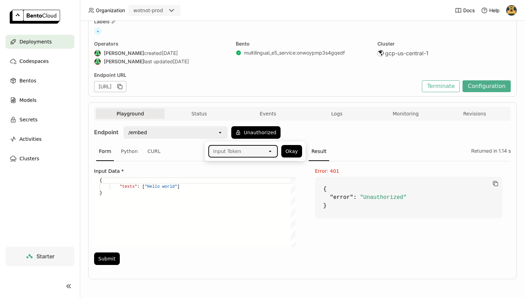
click at [238, 152] on div "Input Token" at bounding box center [227, 151] width 28 height 7
click at [271, 152] on icon "open" at bounding box center [271, 151] width 6 height 6
click at [309, 151] on div "Result" at bounding box center [319, 151] width 21 height 19
click at [293, 150] on button "Okay" at bounding box center [292, 151] width 21 height 13
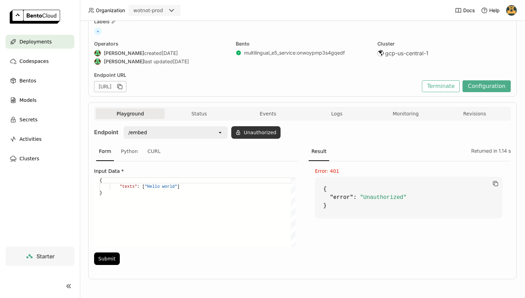
click at [246, 132] on button "Unauthorized" at bounding box center [255, 132] width 49 height 13
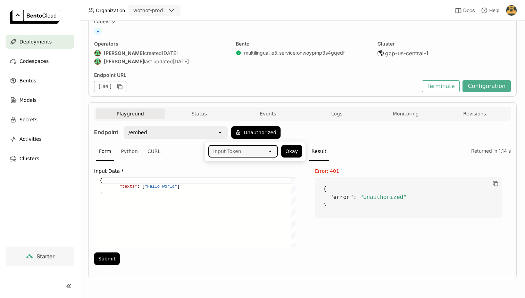
click at [236, 151] on div "Input Token" at bounding box center [227, 151] width 28 height 7
click at [238, 170] on li "No results" at bounding box center [244, 172] width 70 height 24
click at [510, 11] on img at bounding box center [512, 10] width 10 height 10
click at [497, 44] on span "API Tokens" at bounding box center [501, 46] width 25 height 6
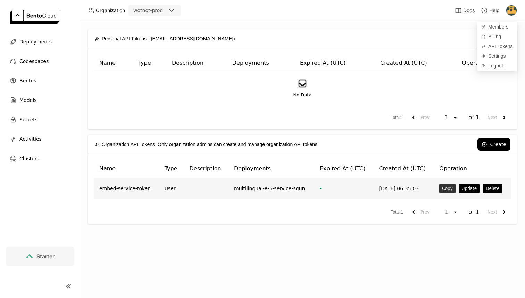
click at [447, 188] on button "Copy" at bounding box center [448, 189] width 16 height 10
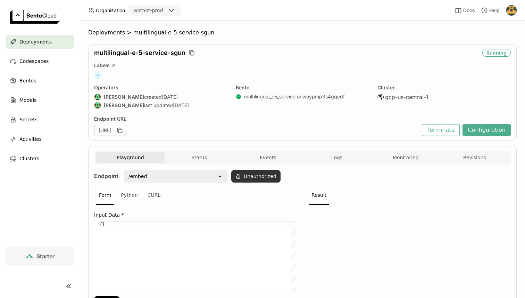
click at [236, 177] on icon at bounding box center [239, 176] width 6 height 6
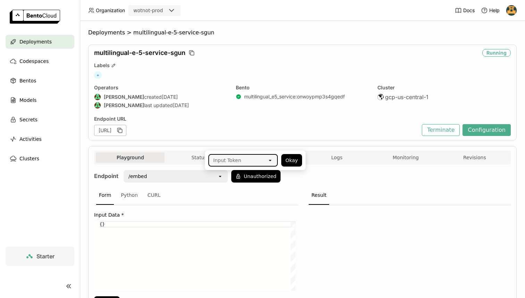
click at [232, 164] on div "Input Token" at bounding box center [238, 160] width 58 height 11
paste input "d37pp5o3kbo69mik1210"
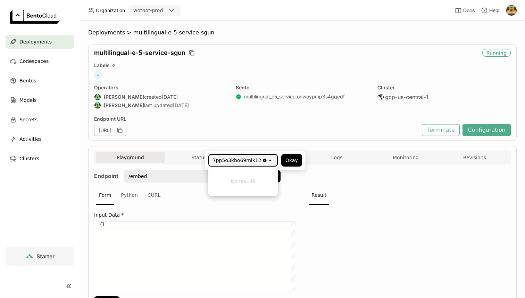
type input "d37pp5o3kbo69mik1210"
click at [318, 185] on div "Endpoint /embed open Unauthorized Form Python CURL Input Data * {} {} Submit Re…" at bounding box center [302, 241] width 417 height 143
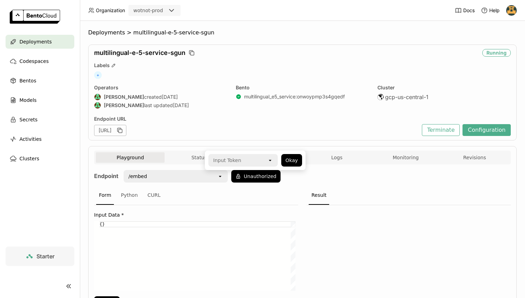
click at [142, 157] on button "Playground" at bounding box center [130, 157] width 69 height 10
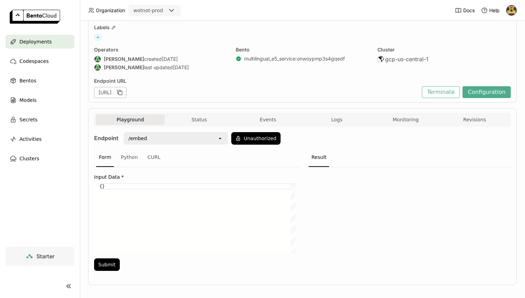
scroll to position [39, 0]
click at [148, 181] on div "Input Data * {} {} Submit" at bounding box center [196, 220] width 204 height 108
click at [155, 153] on div "CURL" at bounding box center [154, 156] width 19 height 19
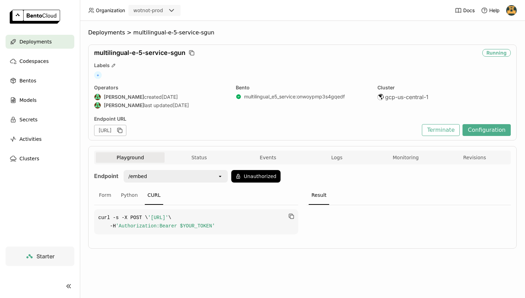
scroll to position [0, 0]
click at [174, 229] on span "'Authorization:Bearer $YOUR_TOKEN'" at bounding box center [165, 226] width 99 height 6
click at [188, 229] on span "'Authorization:Bearer $YOUR_TOKEN'" at bounding box center [165, 226] width 99 height 6
click at [125, 198] on div "Python" at bounding box center [129, 195] width 23 height 19
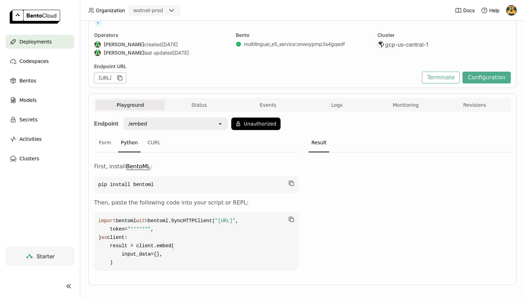
scroll to position [89, 0]
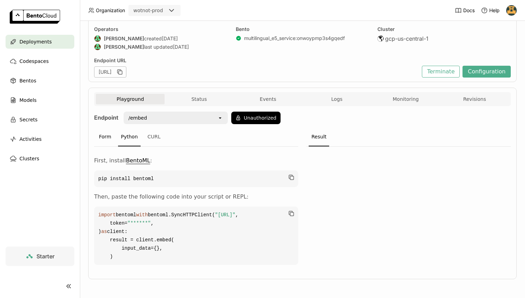
click at [104, 128] on div "Form" at bounding box center [105, 137] width 18 height 19
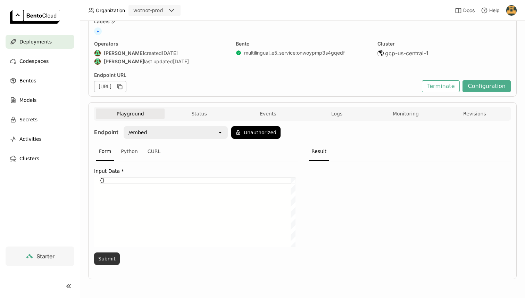
click at [109, 257] on button "Submit" at bounding box center [107, 258] width 26 height 13
click at [103, 258] on button "Submit" at bounding box center [107, 258] width 26 height 13
click at [105, 265] on div "Input Data * {} {} Submit" at bounding box center [196, 215] width 204 height 108
click at [104, 260] on button "Submit" at bounding box center [107, 258] width 26 height 13
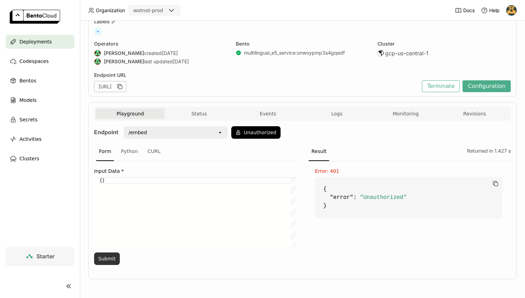
click at [104, 260] on button "Submit" at bounding box center [107, 258] width 26 height 13
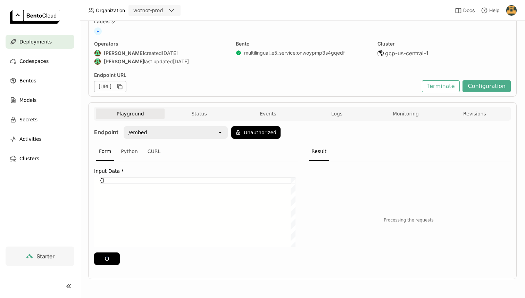
click at [133, 186] on div "{}" at bounding box center [198, 212] width 196 height 70
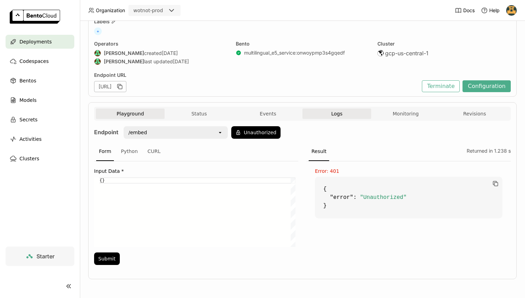
click at [334, 111] on span "Logs" at bounding box center [337, 114] width 11 height 6
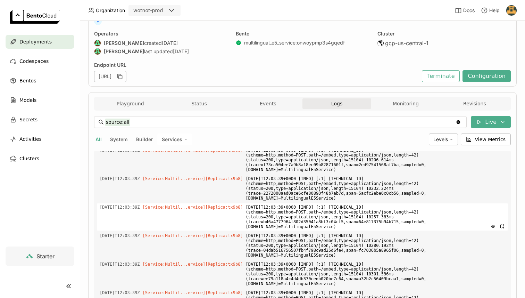
scroll to position [144, 0]
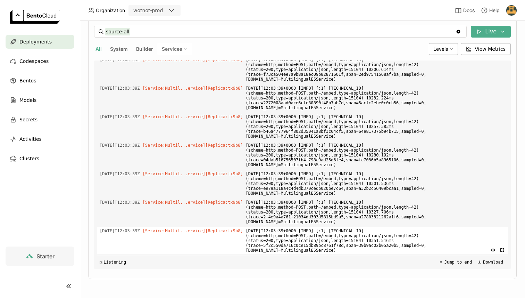
click at [279, 243] on span "[DATE]T12:03:39+0000 [INFO] [:1] [TECHNICAL_ID] (scheme=http,method=POST,path=/…" at bounding box center [376, 240] width 260 height 27
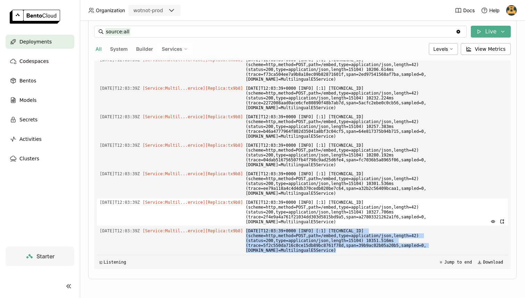
click at [378, 211] on span "[DATE]T12:03:39+0000 [INFO] [:1] [TECHNICAL_ID] (scheme=http,method=POST,path=/…" at bounding box center [376, 211] width 260 height 27
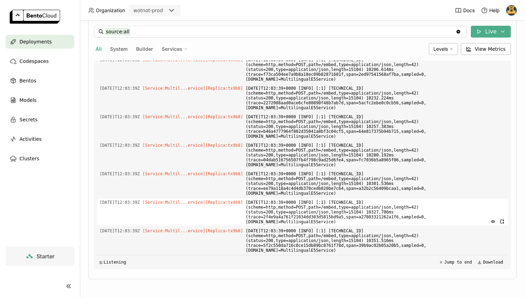
click at [378, 211] on span "[DATE]T12:03:39+0000 [INFO] [:1] [TECHNICAL_ID] (scheme=http,method=POST,path=/…" at bounding box center [376, 211] width 260 height 27
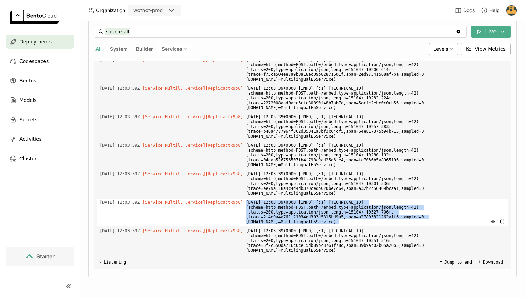
click at [378, 211] on span "[DATE]T12:03:39+0000 [INFO] [:1] [TECHNICAL_ID] (scheme=http,method=POST,path=/…" at bounding box center [376, 211] width 260 height 27
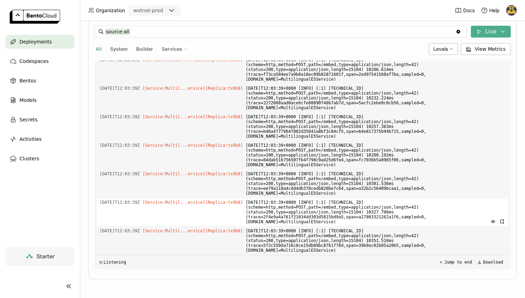
click at [378, 211] on span "[DATE]T12:03:39+0000 [INFO] [:1] [TECHNICAL_ID] (scheme=http,method=POST,path=/…" at bounding box center [376, 211] width 260 height 27
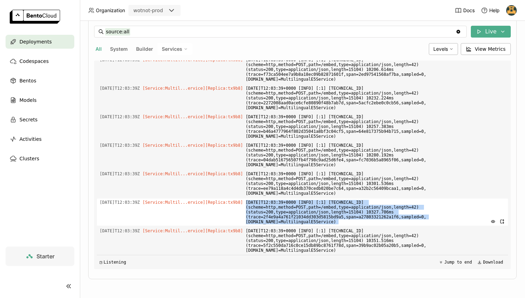
click at [306, 204] on span "[DATE]T12:03:39+0000 [INFO] [:1] [TECHNICAL_ID] (scheme=http,method=POST,path=/…" at bounding box center [376, 211] width 260 height 27
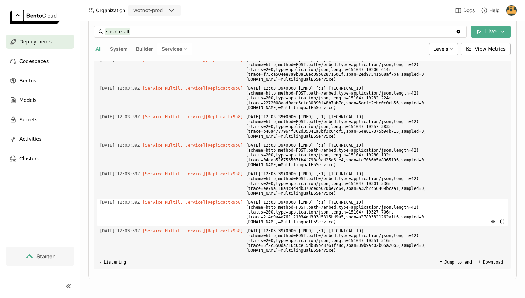
click at [306, 204] on span "[DATE]T12:03:39+0000 [INFO] [:1] [TECHNICAL_ID] (scheme=http,method=POST,path=/…" at bounding box center [376, 211] width 260 height 27
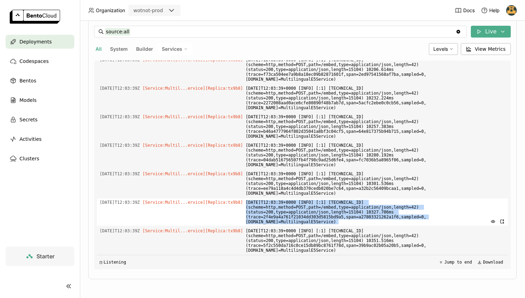
click at [306, 204] on span "[DATE]T12:03:39+0000 [INFO] [:1] [TECHNICAL_ID] (scheme=http,method=POST,path=/…" at bounding box center [376, 211] width 260 height 27
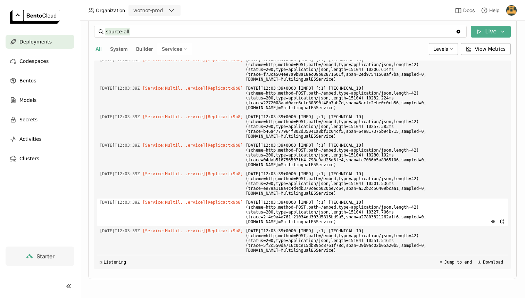
click at [306, 204] on span "[DATE]T12:03:39+0000 [INFO] [:1] [TECHNICAL_ID] (scheme=http,method=POST,path=/…" at bounding box center [376, 211] width 260 height 27
